Goal: Browse casually

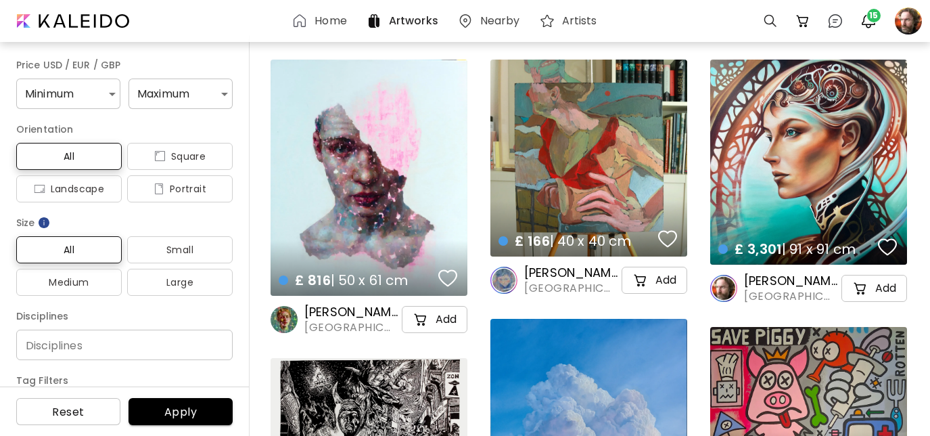
click at [738, 195] on div "£ 3,301 | 91 x 91 cm details" at bounding box center [808, 162] width 197 height 205
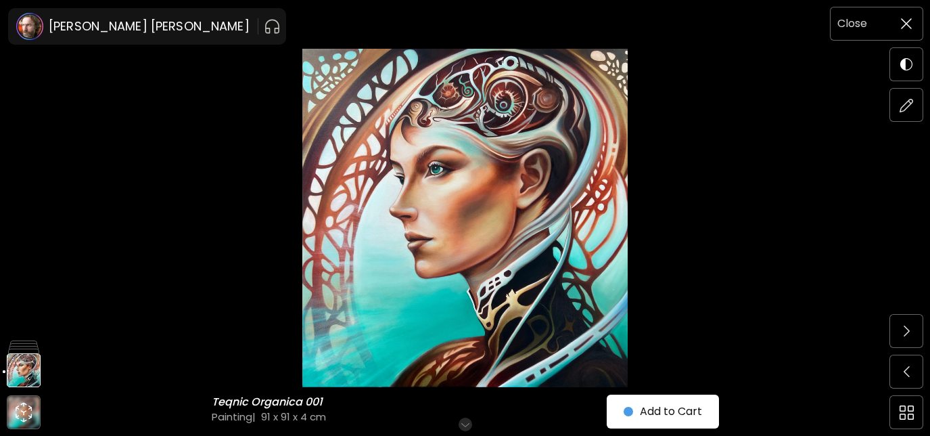
click at [906, 26] on img at bounding box center [906, 23] width 11 height 11
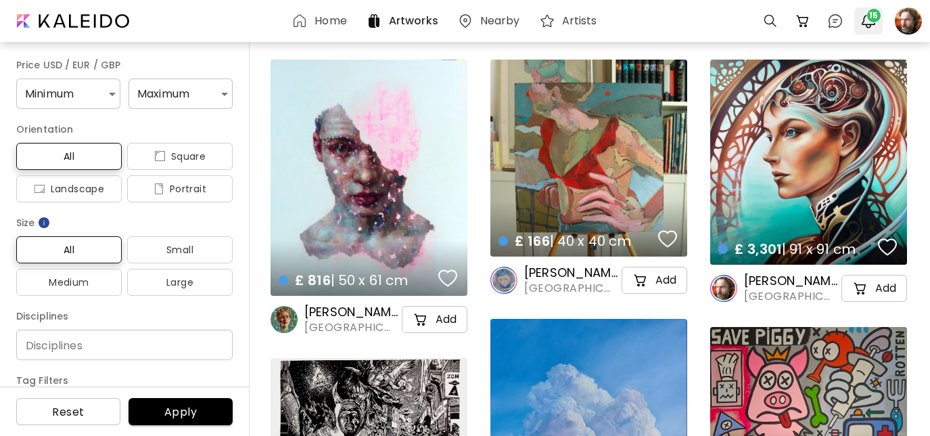
click at [865, 21] on img "button" at bounding box center [868, 21] width 16 height 16
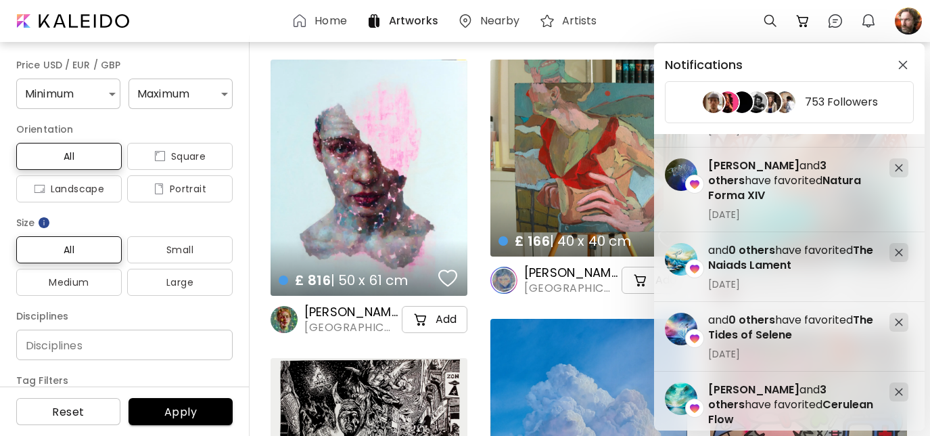
scroll to position [431, 0]
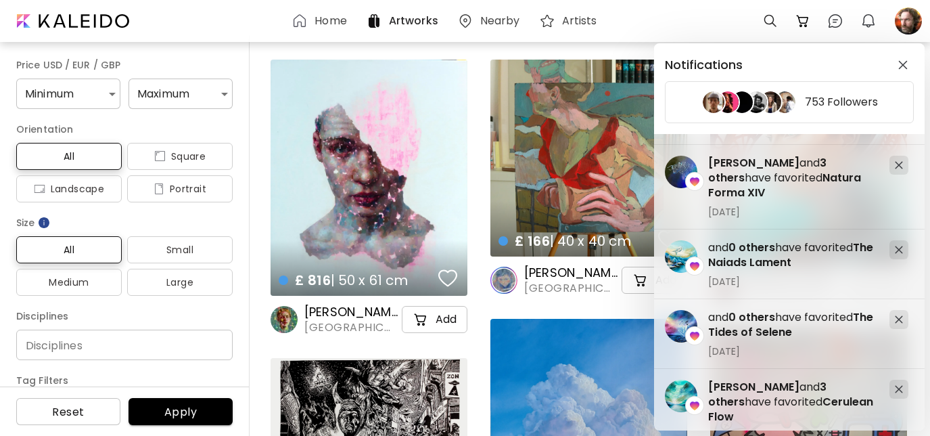
click at [481, 333] on div "Notifications 753 Followers [PERSON_NAME] follows you. [DATE] Follow [PERSON_NA…" at bounding box center [465, 218] width 930 height 436
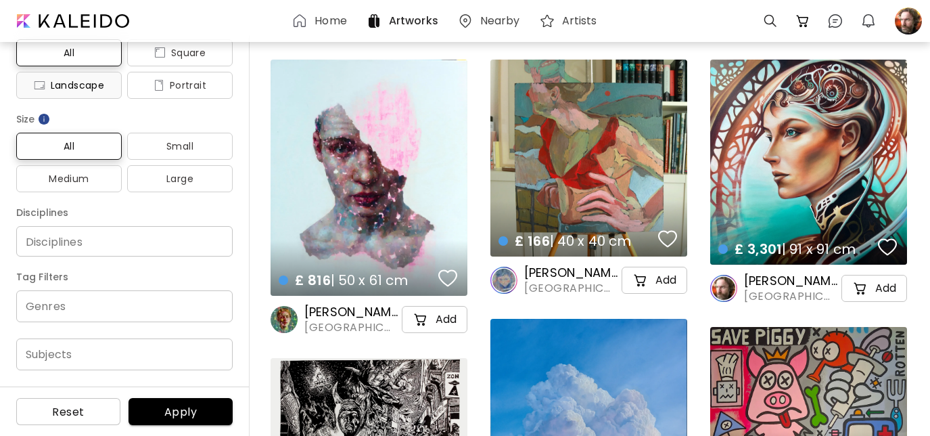
scroll to position [0, 0]
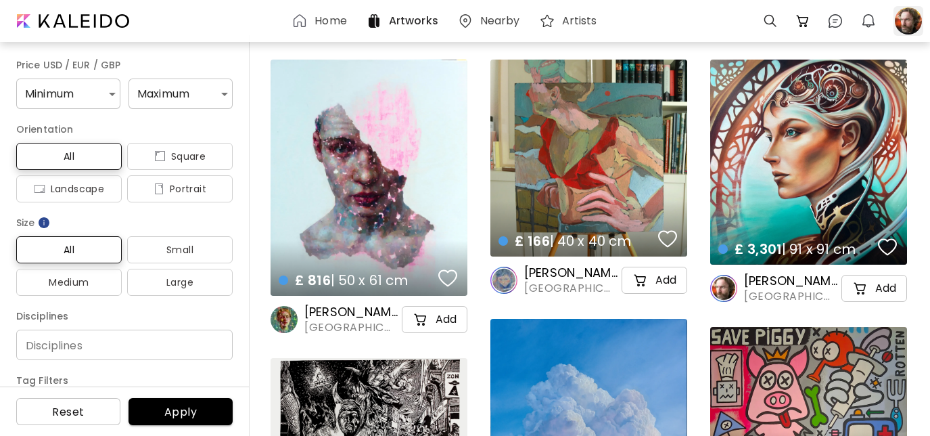
click at [907, 22] on div at bounding box center [908, 21] width 30 height 30
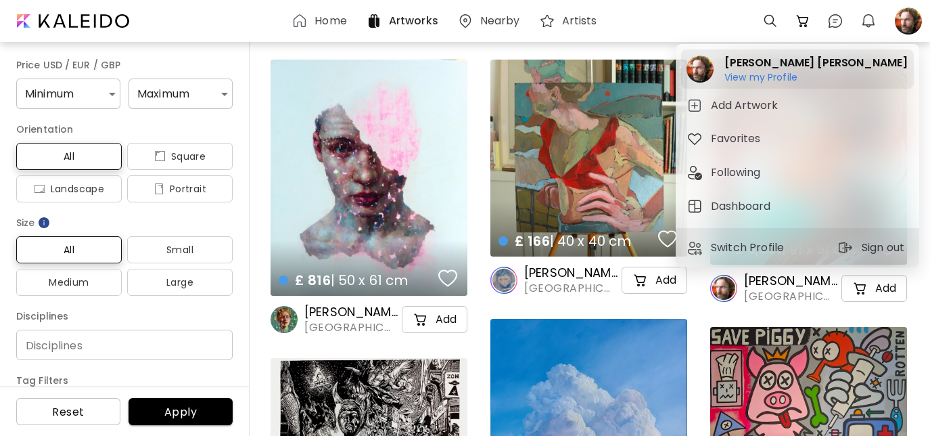
click at [743, 78] on h6 "View my Profile" at bounding box center [815, 77] width 183 height 12
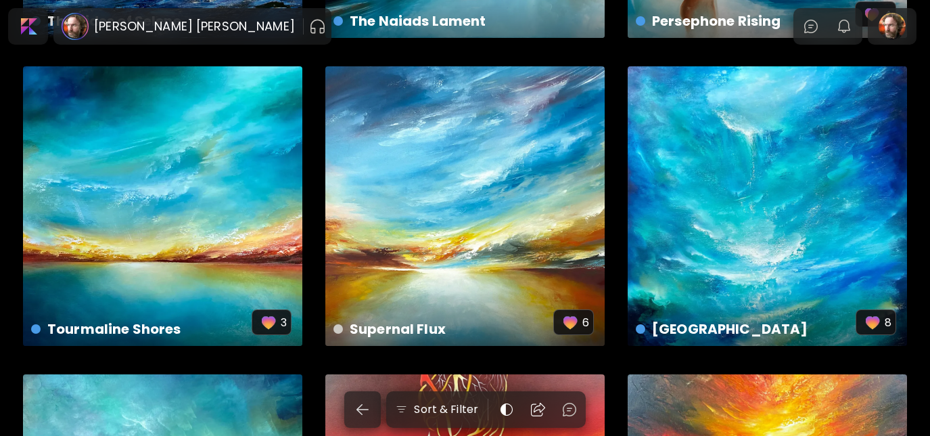
scroll to position [628, 0]
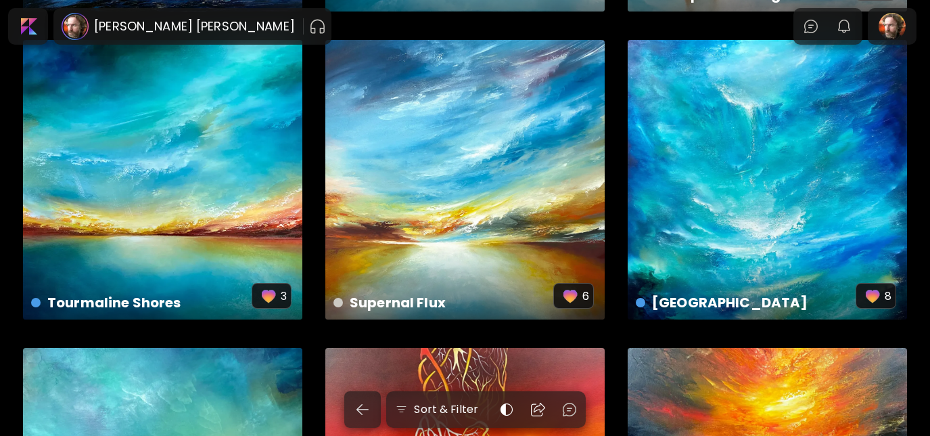
click at [559, 198] on div "Supernal Flux £ 2,250 | 122 x 92 cm 6" at bounding box center [464, 179] width 279 height 279
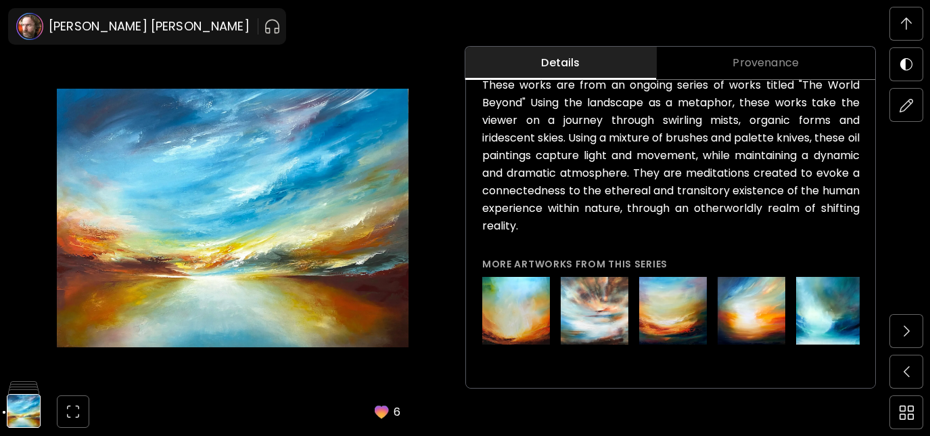
scroll to position [1279, 0]
